Goal: Find specific page/section: Find specific page/section

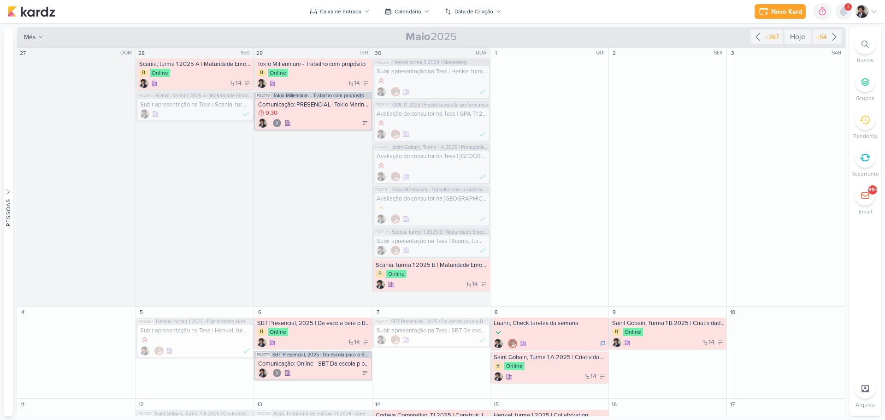
click at [844, 13] on icon at bounding box center [843, 11] width 7 height 8
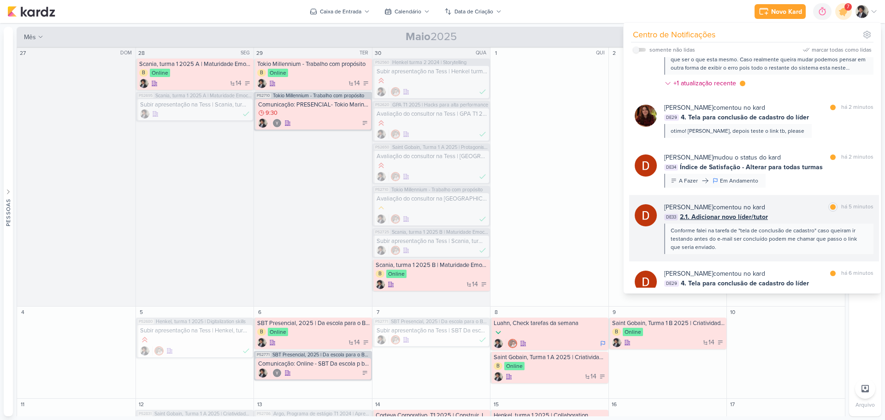
scroll to position [138, 0]
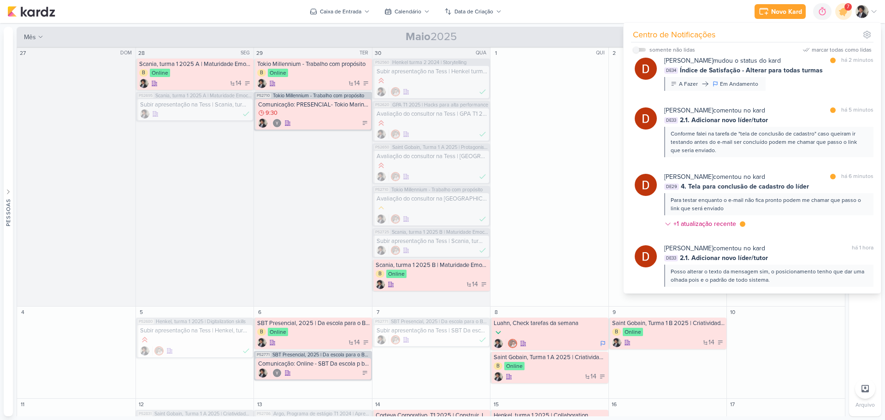
click at [736, 189] on span "4. Tela para conclusão de cadastro do líder" at bounding box center [745, 187] width 128 height 10
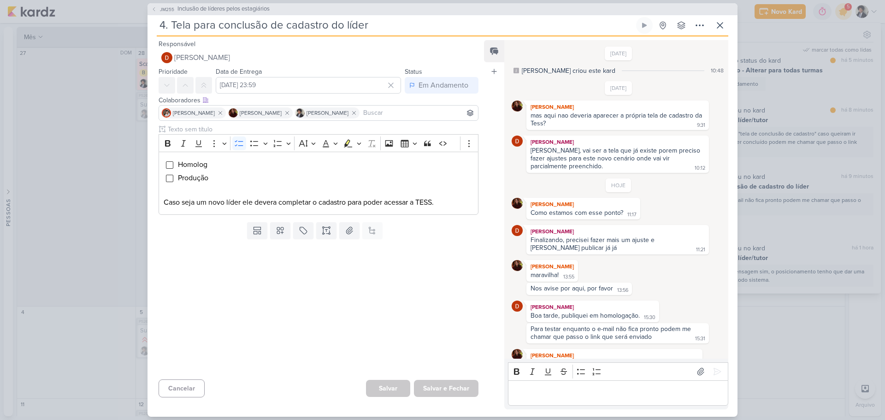
scroll to position [15, 0]
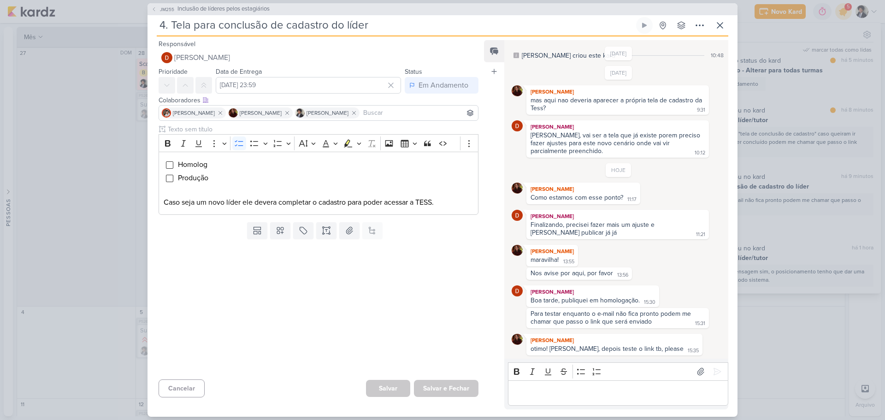
click at [579, 283] on div "HOJE [PERSON_NAME] Como estamos com esse ponto? 11:17 11:17 [PERSON_NAME] Final…" at bounding box center [619, 259] width 214 height 192
click at [719, 28] on icon at bounding box center [719, 25] width 11 height 11
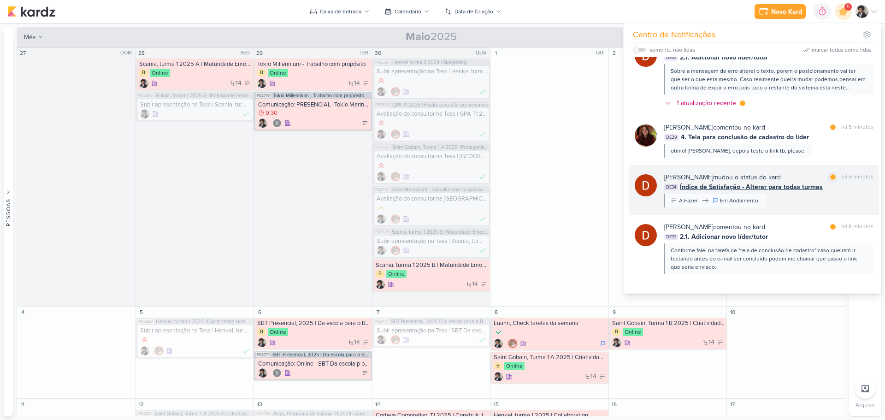
scroll to position [0, 0]
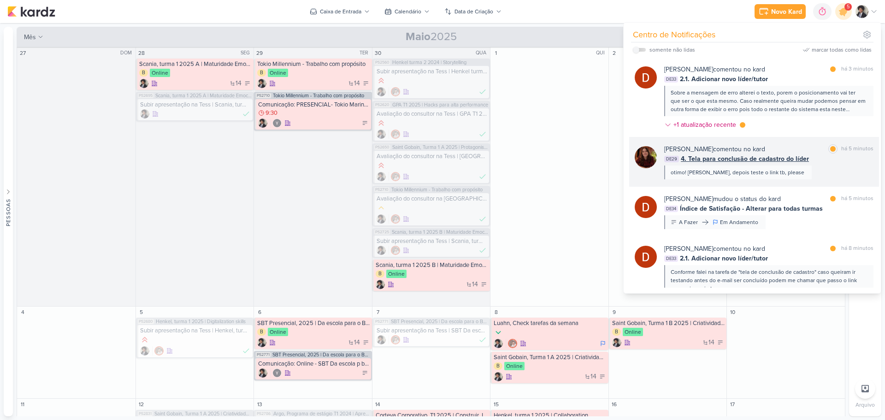
click at [756, 159] on span "4. Tela para conclusão de cadastro do líder" at bounding box center [745, 159] width 128 height 10
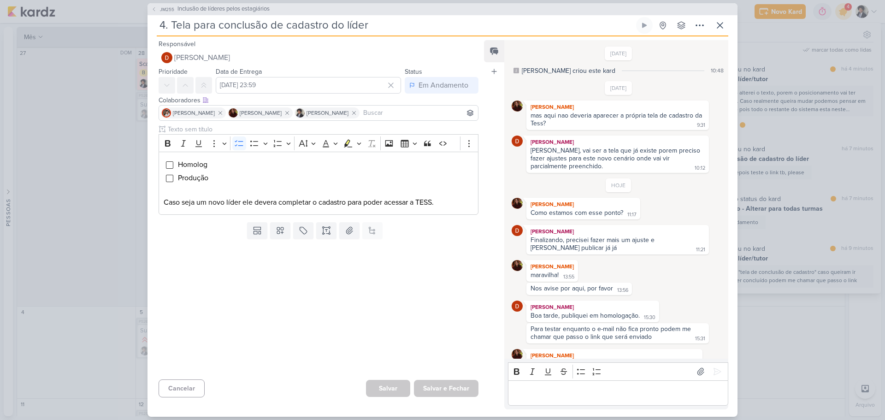
scroll to position [15, 0]
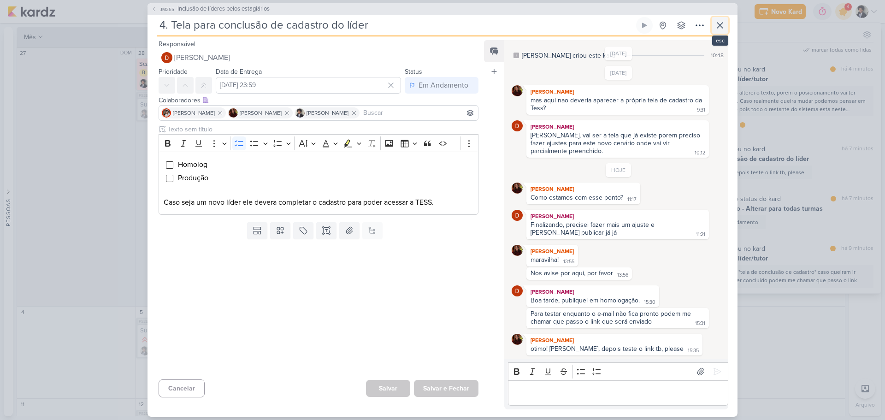
click at [715, 24] on icon at bounding box center [719, 25] width 11 height 11
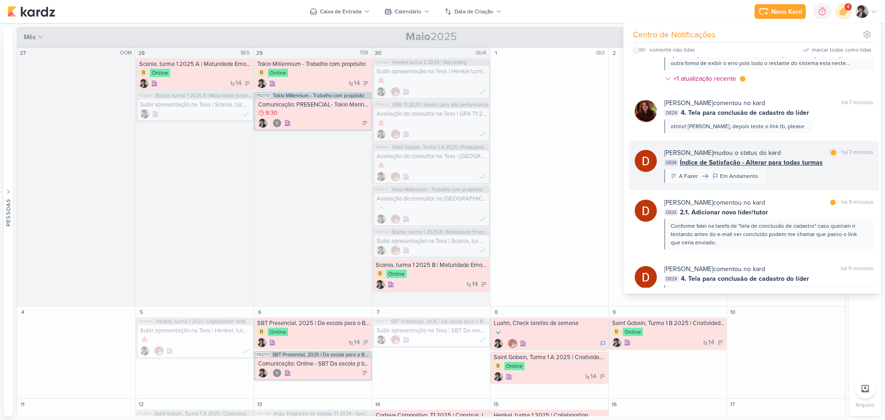
scroll to position [0, 0]
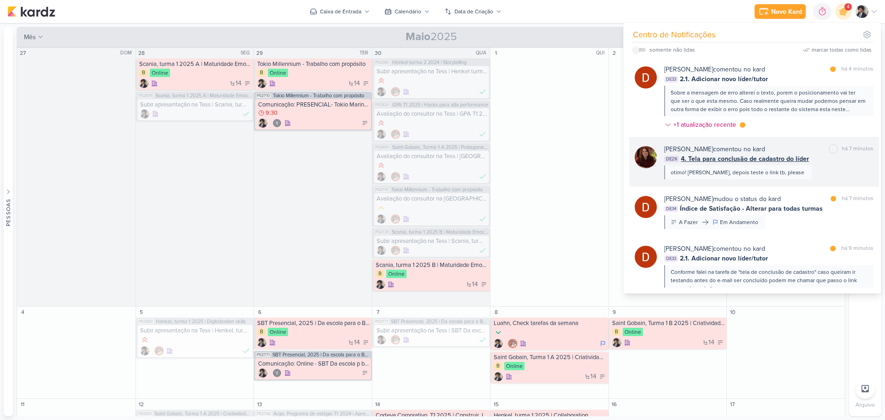
click at [766, 161] on span "4. Tela para conclusão de cadastro do líder" at bounding box center [745, 159] width 128 height 10
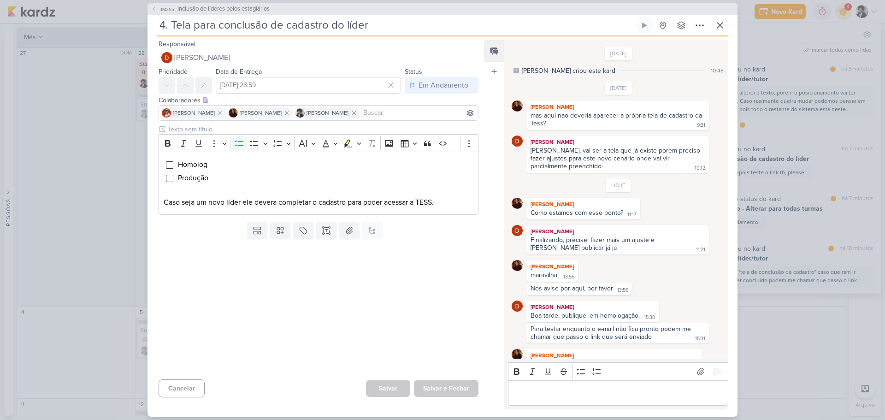
scroll to position [15, 0]
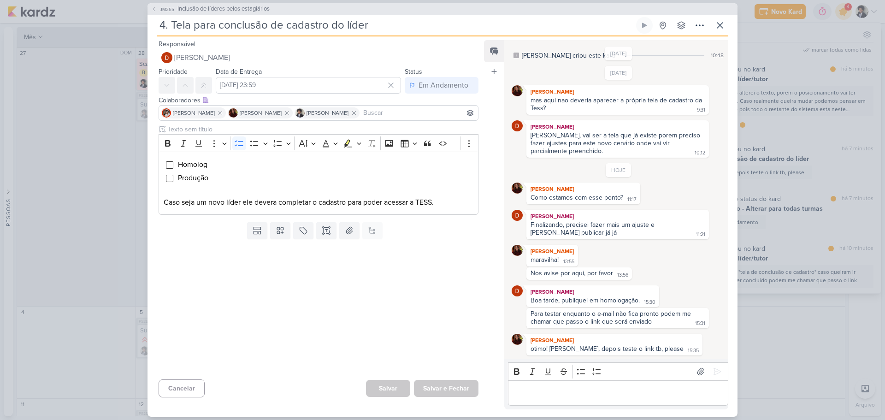
click at [675, 342] on div "[PERSON_NAME] otimo! [PERSON_NAME], depois teste o link tb, please 15:35 15:35" at bounding box center [619, 345] width 214 height 22
drag, startPoint x: 586, startPoint y: 387, endPoint x: 585, endPoint y: 404, distance: 17.5
click at [585, 402] on div "Editor editing area: main" at bounding box center [618, 392] width 220 height 25
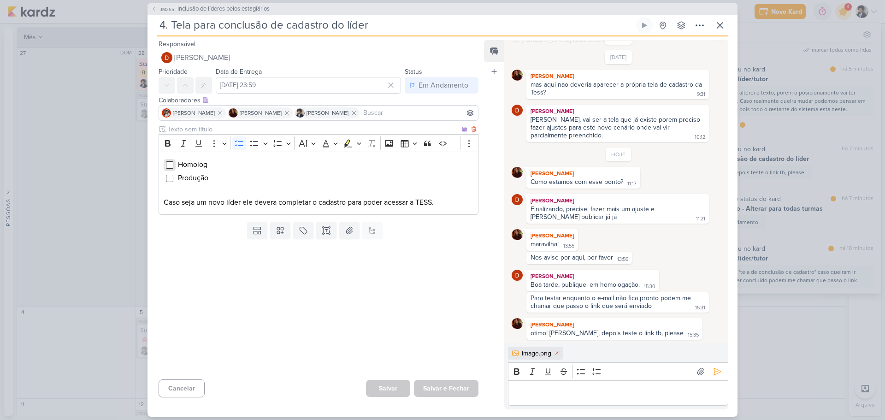
click at [171, 161] on input "Editor editing area: main" at bounding box center [169, 164] width 7 height 7
click at [568, 385] on div "Editor editing area: main" at bounding box center [618, 392] width 220 height 25
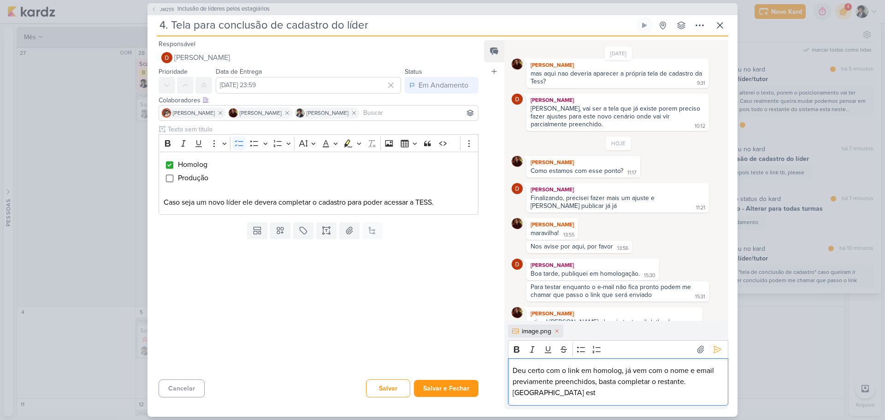
scroll to position [53, 0]
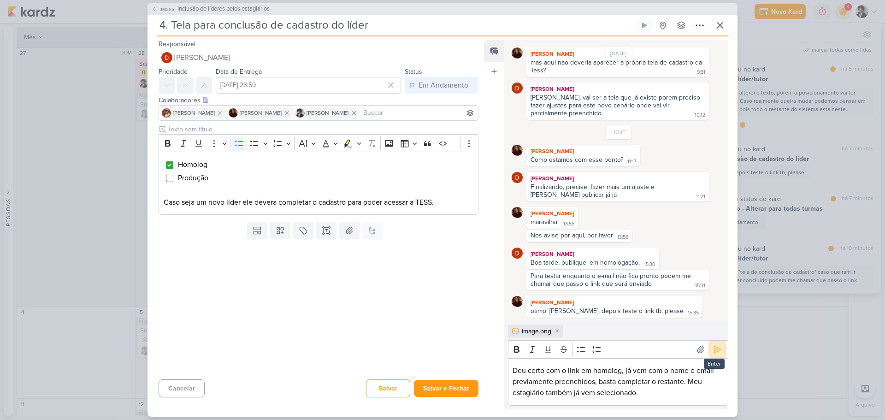
click at [715, 349] on icon at bounding box center [717, 349] width 9 height 9
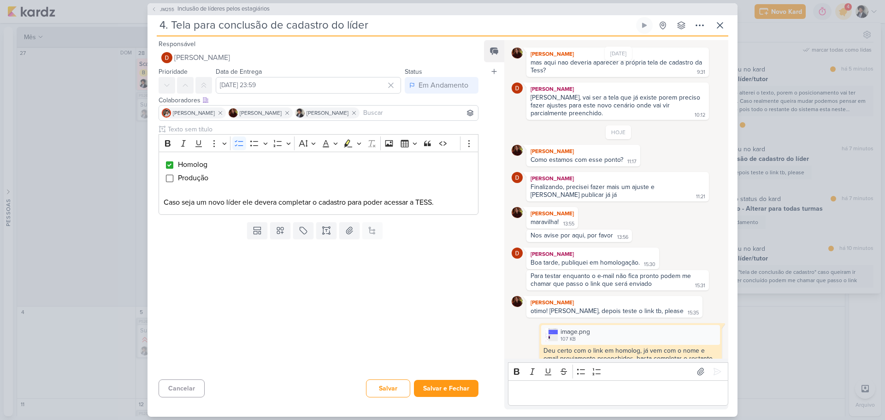
scroll to position [71, 0]
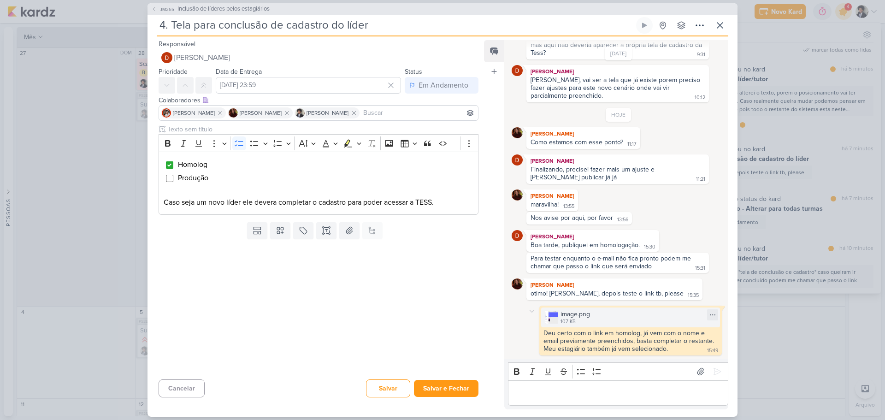
click at [566, 322] on div "107 KB" at bounding box center [574, 321] width 29 height 7
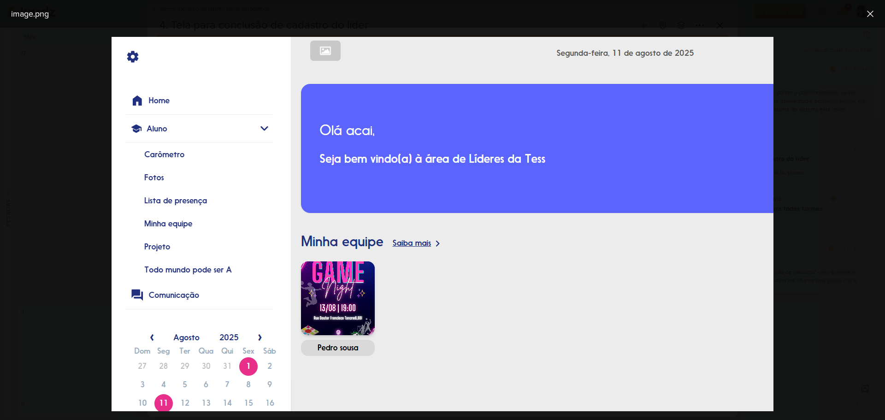
click at [816, 177] on div at bounding box center [442, 224] width 885 height 392
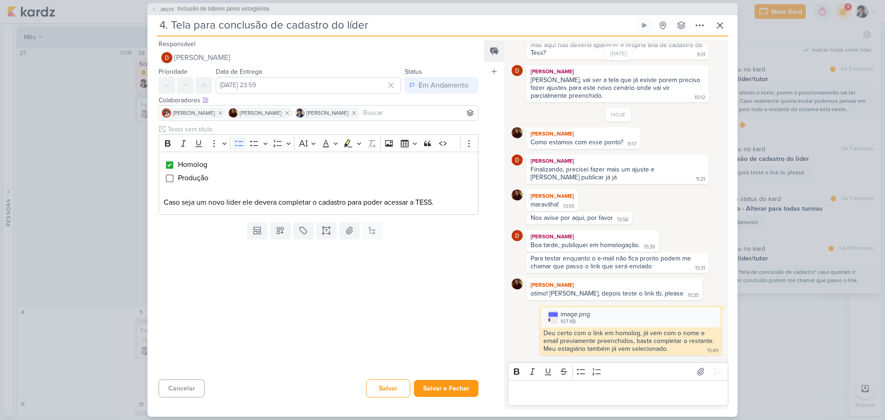
click at [586, 391] on p "Editor editing area: main" at bounding box center [618, 392] width 211 height 11
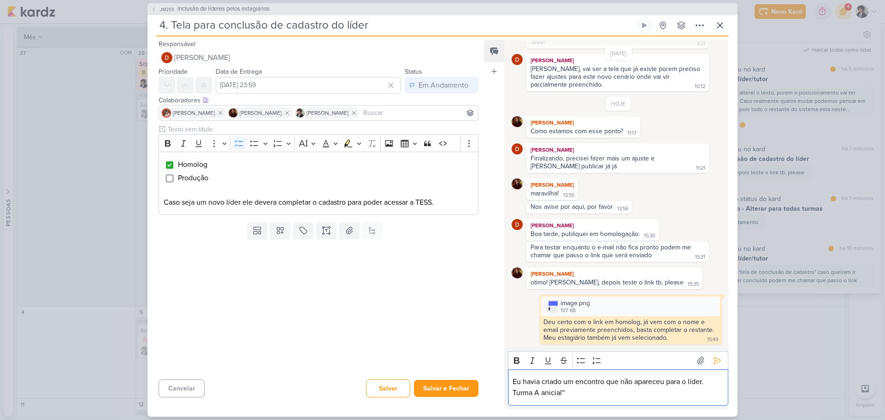
click at [535, 393] on p "Eu havia criado um encontro que não apareceu para o líder. Turma A anicial''" at bounding box center [618, 387] width 211 height 22
click at [685, 382] on p "Eu havia criado um encontro que não apareceu para o líder. Turma ''A anicial''" at bounding box center [618, 387] width 211 height 22
click at [713, 357] on icon at bounding box center [717, 360] width 9 height 9
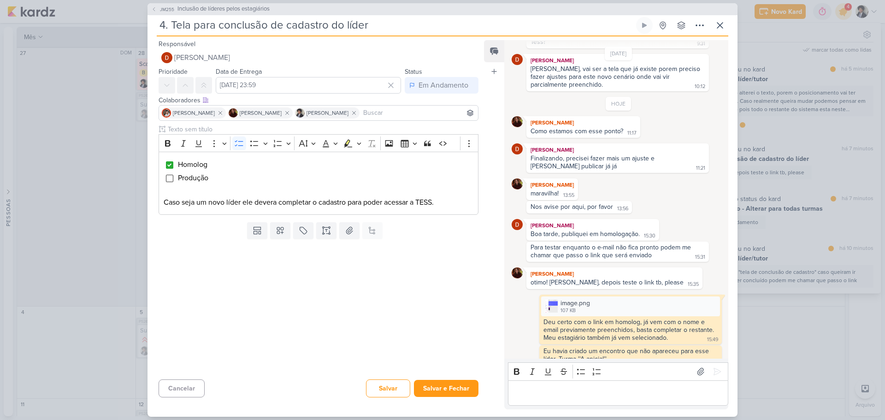
scroll to position [92, 0]
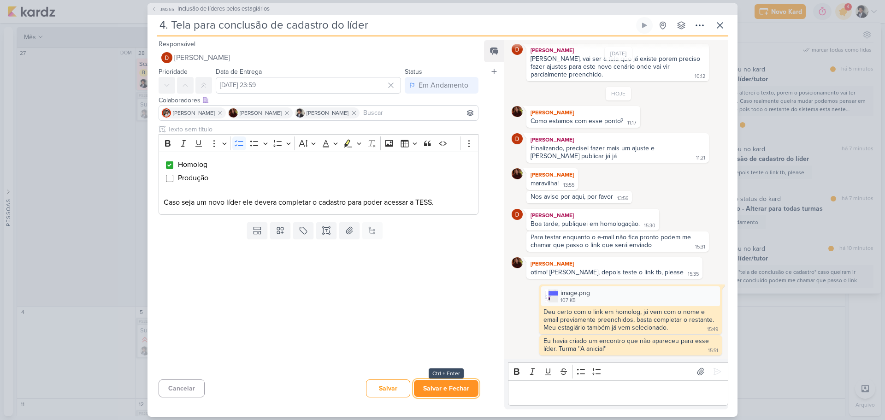
click at [460, 390] on button "Salvar e Fechar" at bounding box center [446, 388] width 65 height 17
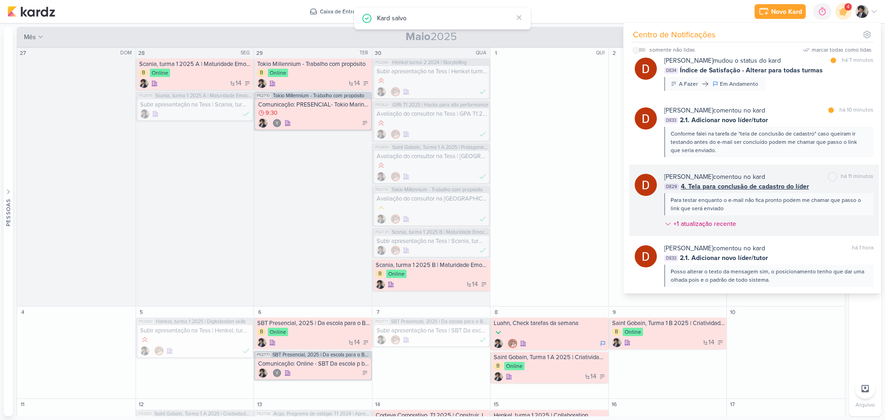
scroll to position [92, 0]
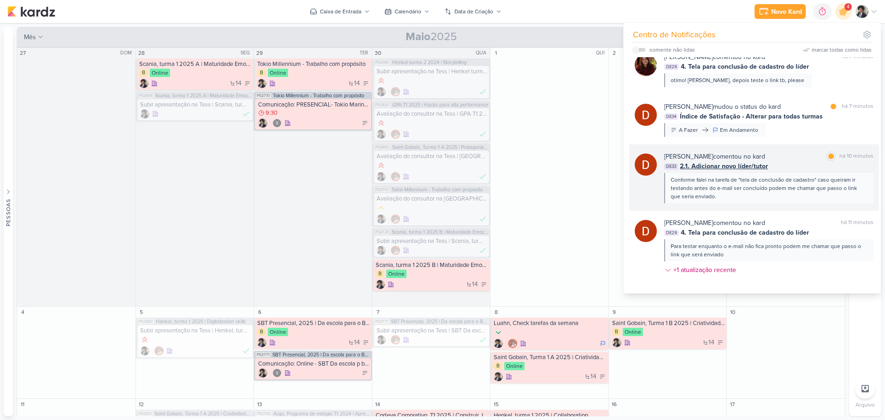
click at [741, 165] on span "2.1. Adicionar novo líder/tutor" at bounding box center [724, 166] width 88 height 10
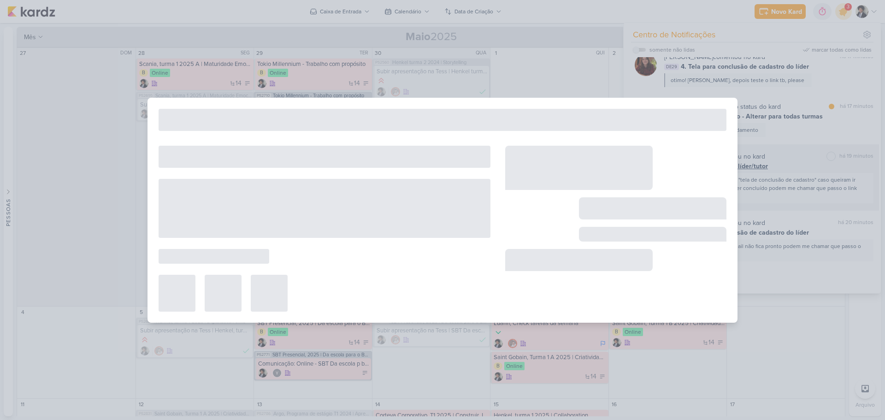
type input "2.1. Adicionar novo líder/tutor"
type input "[DATE] 23:59"
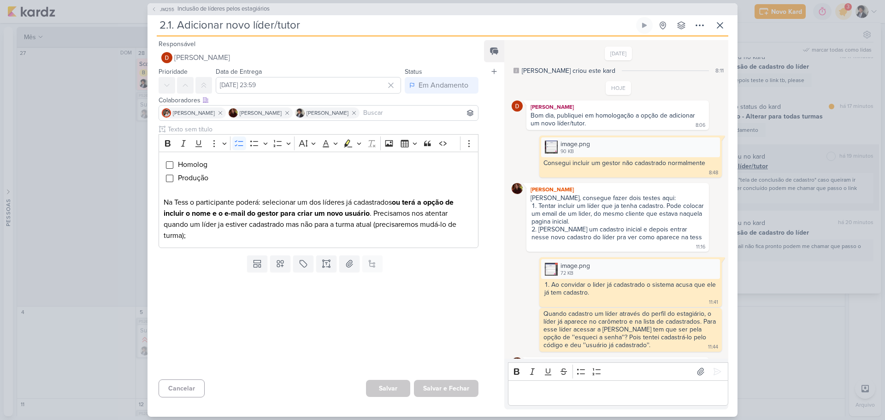
scroll to position [255, 0]
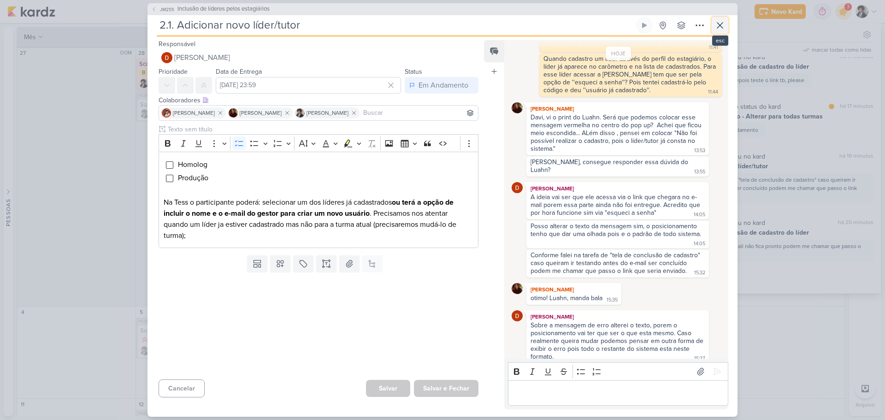
click at [716, 23] on icon at bounding box center [719, 25] width 11 height 11
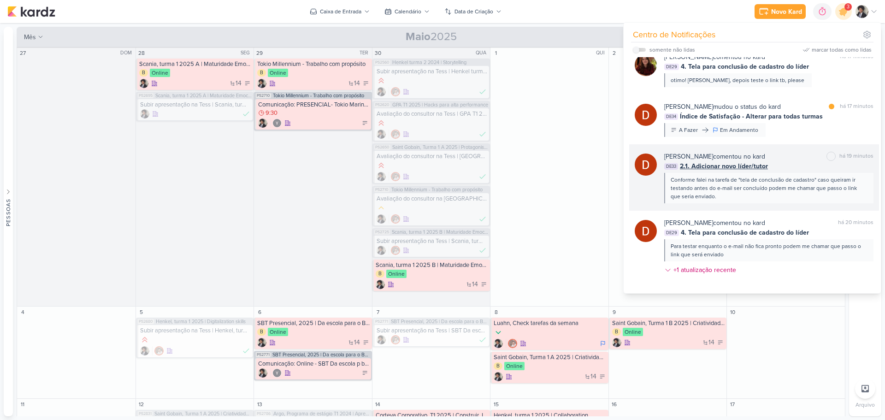
scroll to position [46, 0]
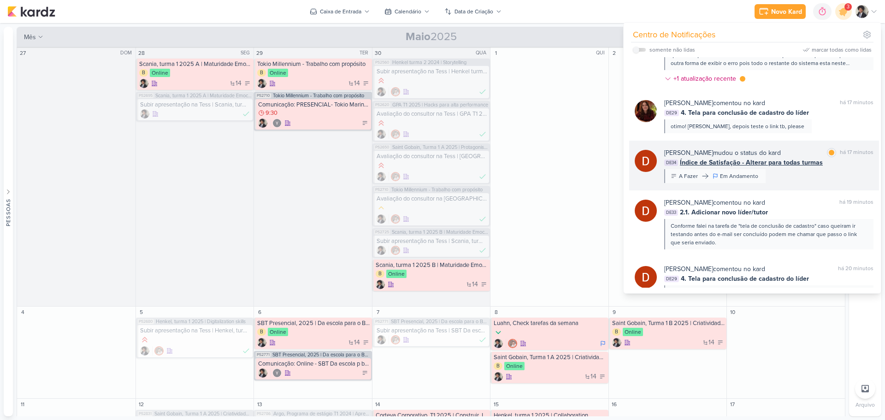
click at [760, 164] on span "Índice de Satisfação - Alterar para todas turmas" at bounding box center [751, 163] width 143 height 10
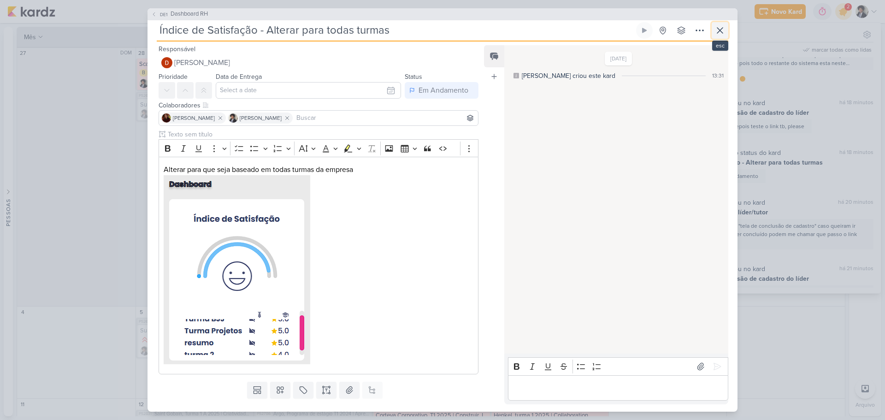
click at [717, 33] on icon at bounding box center [719, 30] width 11 height 11
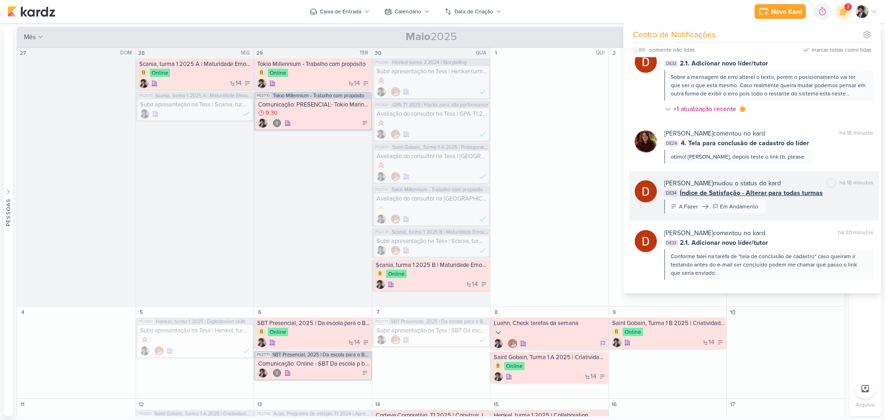
scroll to position [0, 0]
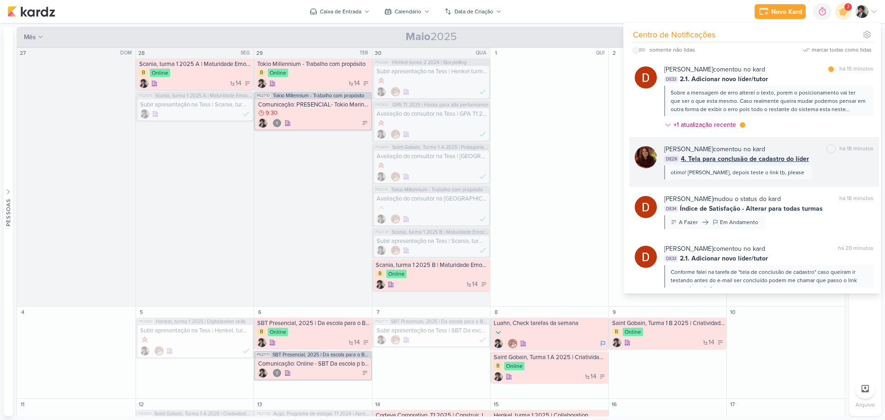
click at [726, 159] on span "4. Tela para conclusão de cadastro do líder" at bounding box center [745, 159] width 128 height 10
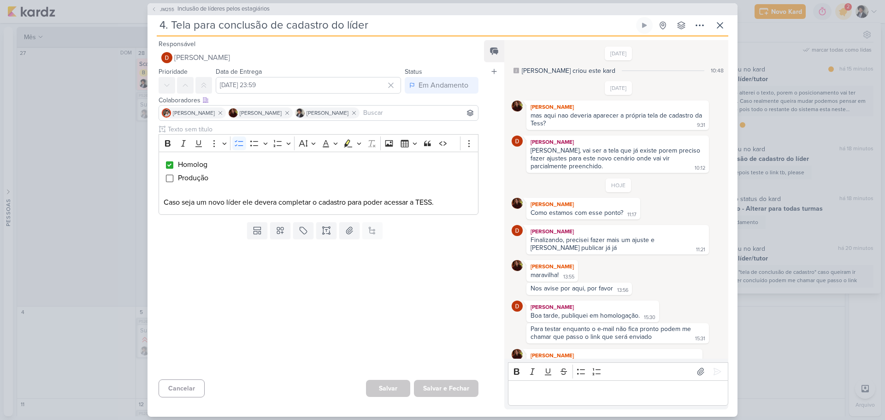
scroll to position [92, 0]
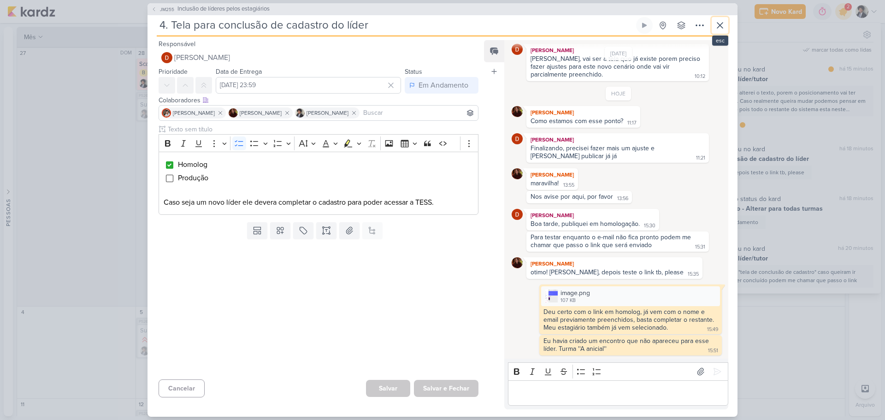
drag, startPoint x: 715, startPoint y: 26, endPoint x: 731, endPoint y: 35, distance: 18.4
click at [715, 26] on icon at bounding box center [719, 25] width 11 height 11
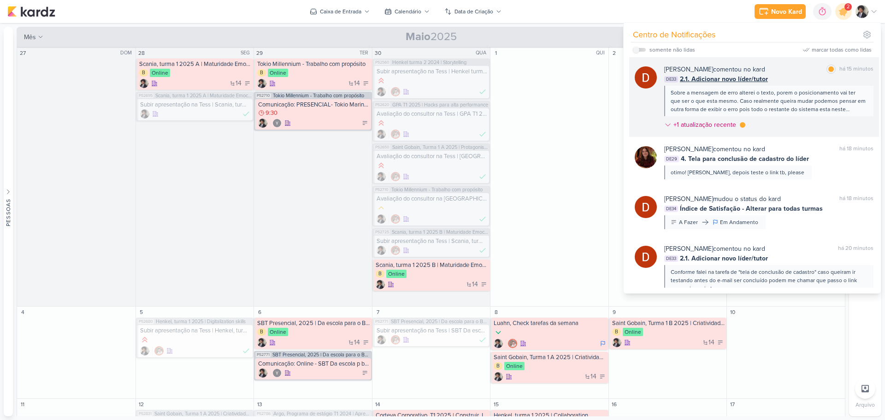
click at [729, 81] on span "2.1. Adicionar novo líder/tutor" at bounding box center [724, 79] width 88 height 10
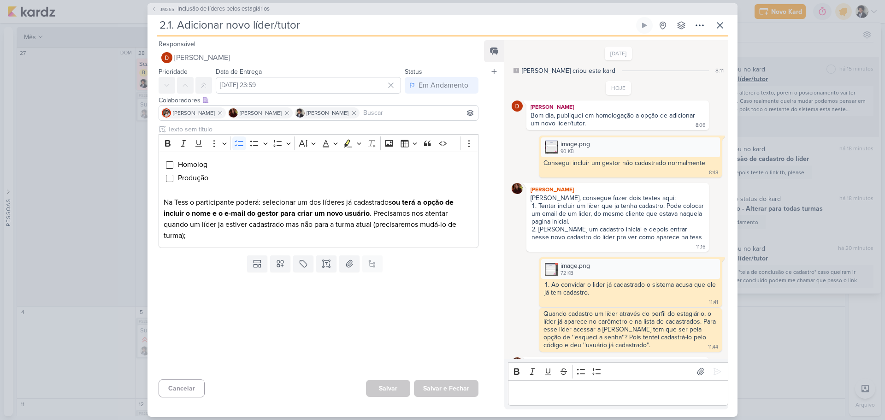
scroll to position [255, 0]
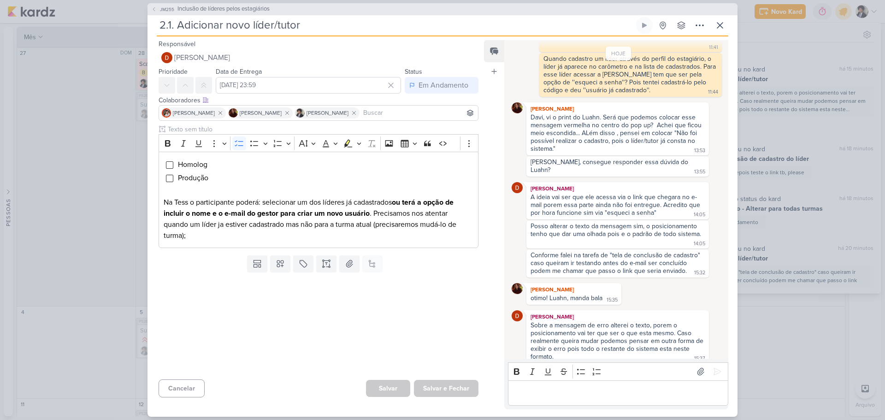
click at [562, 346] on div "Sobre a mensagem de erro alterei o texto, porem o posicionamento vai ter que se…" at bounding box center [617, 341] width 179 height 40
click at [548, 348] on div "Sobre a mensagem de erro alterei o texto, porem o posicionamento vai ter que se…" at bounding box center [618, 340] width 175 height 39
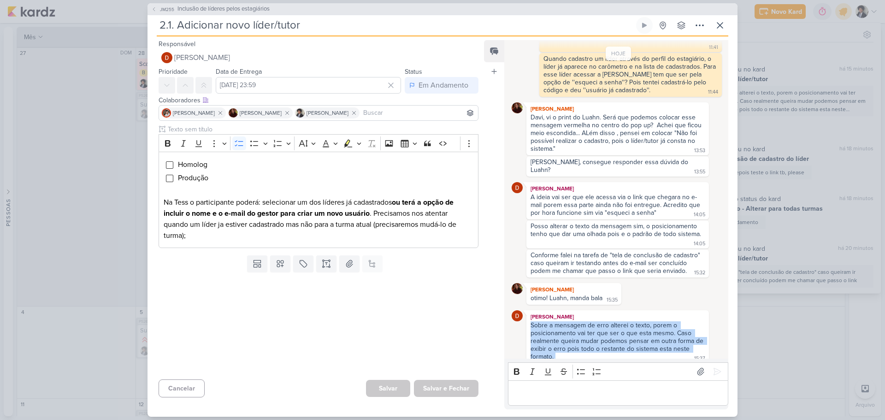
click at [548, 348] on div "Sobre a mensagem de erro alterei o texto, porem o posicionamento vai ter que se…" at bounding box center [618, 340] width 175 height 39
click at [551, 345] on div "Sobre a mensagem de erro alterei o texto, porem o posicionamento vai ter que se…" at bounding box center [618, 340] width 175 height 39
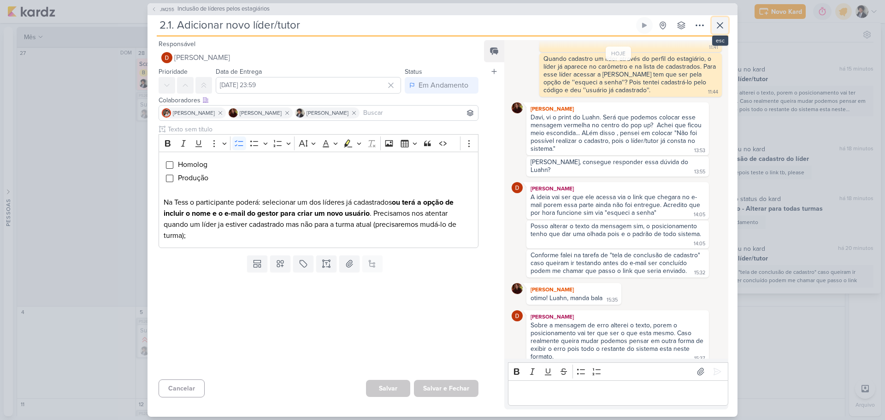
click at [722, 29] on icon at bounding box center [719, 25] width 11 height 11
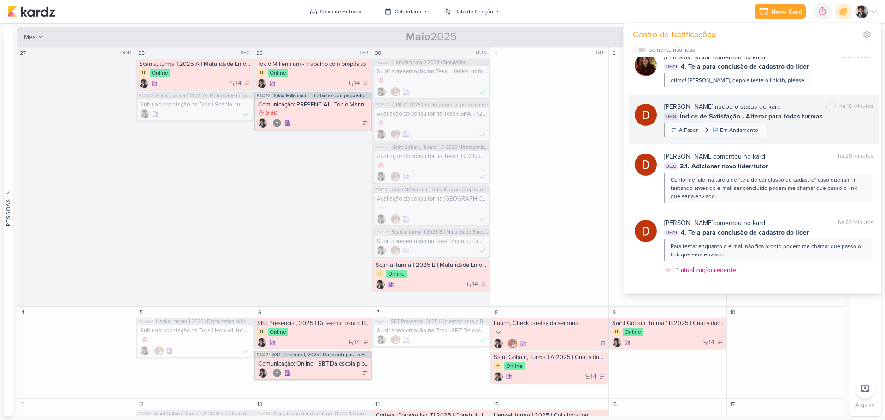
scroll to position [0, 0]
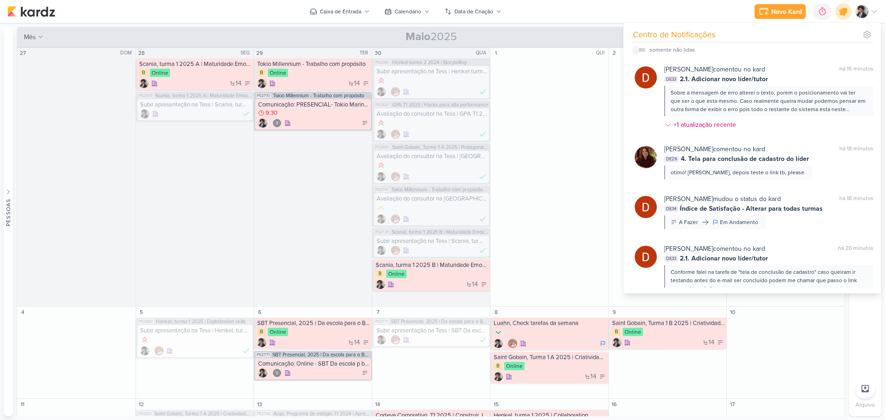
click at [845, 12] on icon at bounding box center [843, 11] width 11 height 11
